Goal: Task Accomplishment & Management: Manage account settings

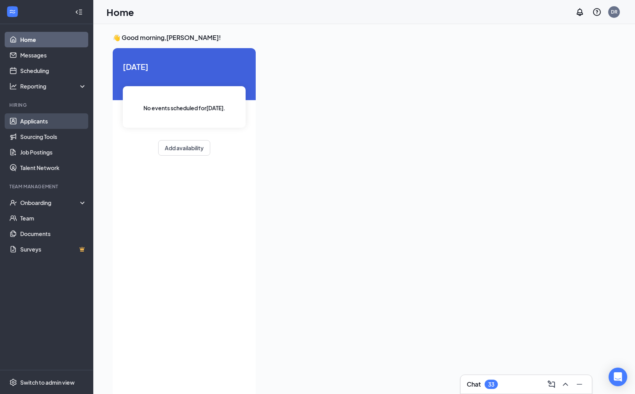
click at [38, 120] on link "Applicants" at bounding box center [53, 121] width 66 height 16
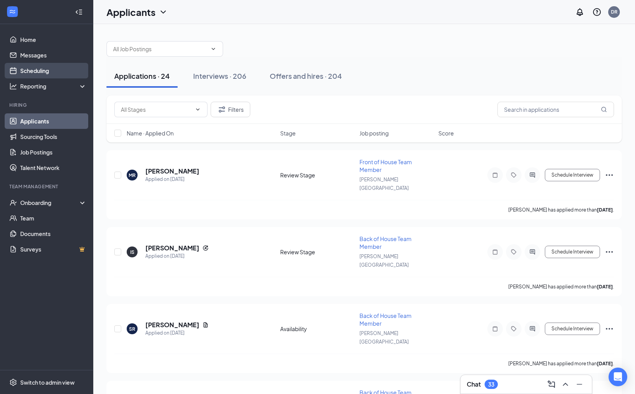
click at [52, 77] on link "Scheduling" at bounding box center [53, 71] width 66 height 16
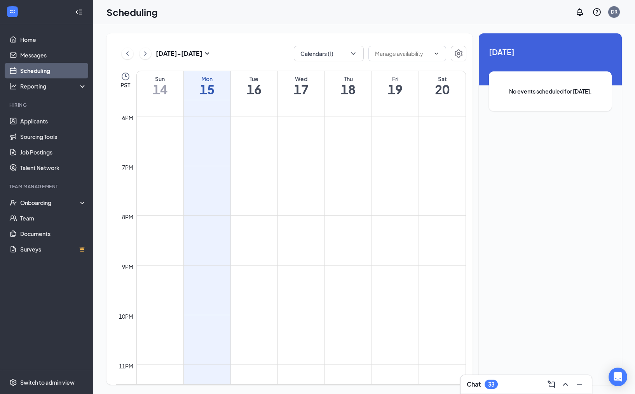
scroll to position [879, 0]
click at [354, 52] on icon "ChevronDown" at bounding box center [353, 54] width 8 height 8
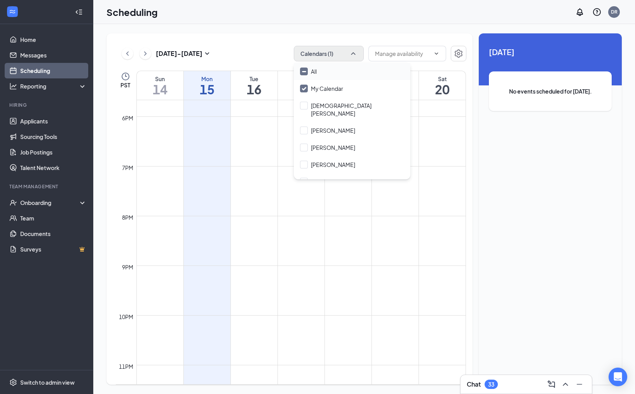
click at [314, 67] on div "All" at bounding box center [352, 71] width 117 height 17
checkbox input "true"
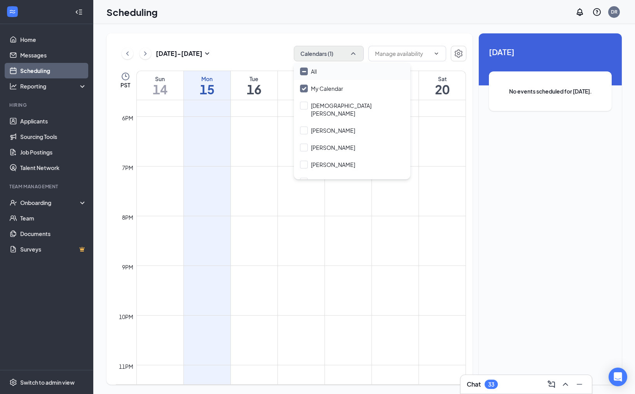
checkbox input "true"
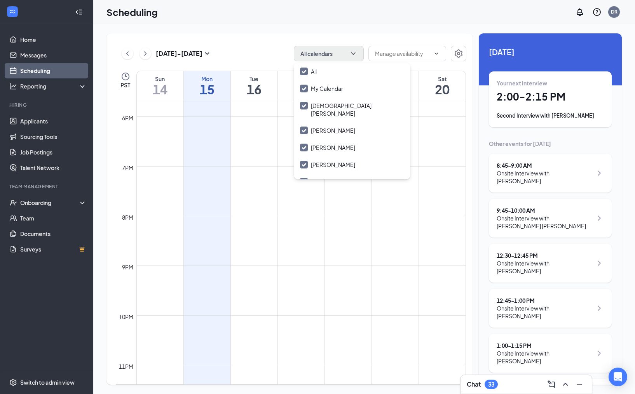
click at [535, 109] on div "Your next interview 2:00 - 2:15 PM Second Interview with [PERSON_NAME]" at bounding box center [550, 99] width 107 height 40
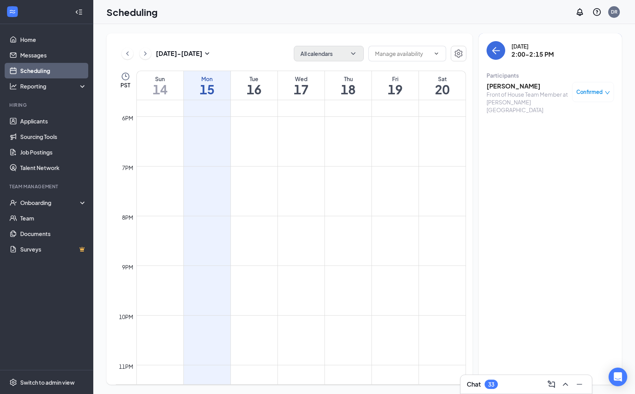
click at [518, 92] on div "Front of House Team Member at [PERSON_NAME][GEOGRAPHIC_DATA]" at bounding box center [527, 102] width 82 height 23
click at [515, 84] on h3 "[PERSON_NAME]" at bounding box center [527, 86] width 82 height 9
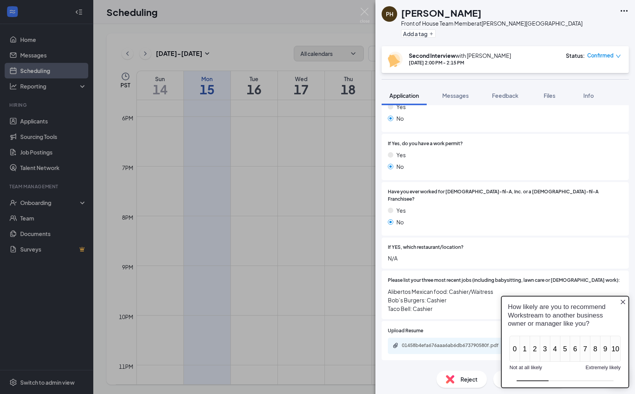
scroll to position [134, 0]
click at [629, 298] on div "How likely are you to recommend Workstream to another business owner or manager…" at bounding box center [565, 342] width 128 height 92
click at [626, 298] on div "How likely are you to recommend Workstream to another business owner or manager…" at bounding box center [565, 315] width 127 height 37
click at [620, 300] on icon "Close button" at bounding box center [623, 302] width 6 height 6
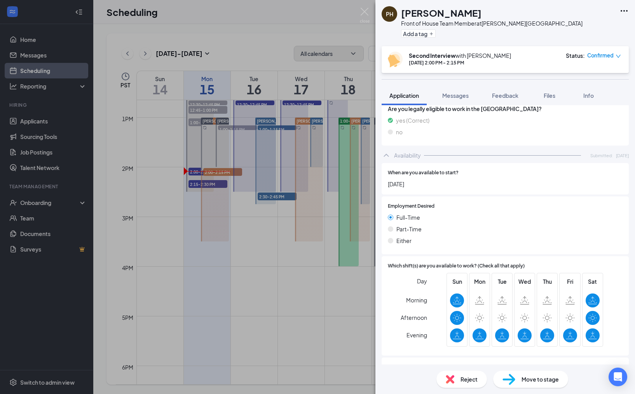
scroll to position [0, 0]
